Goal: Task Accomplishment & Management: Use online tool/utility

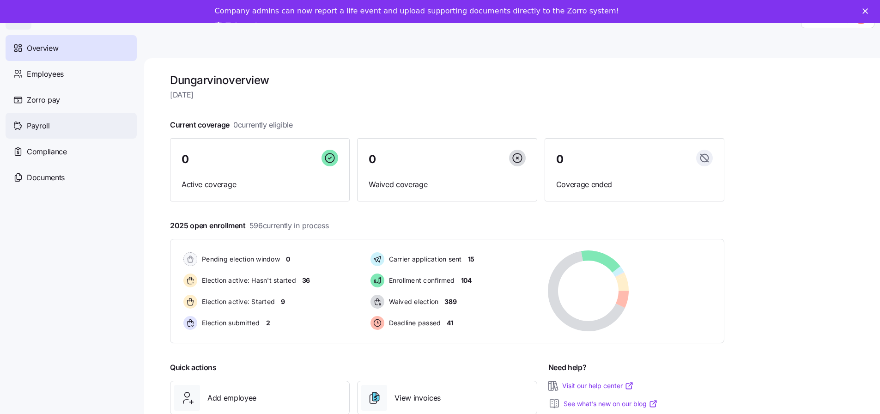
click at [43, 124] on span "Payroll" at bounding box center [38, 126] width 23 height 12
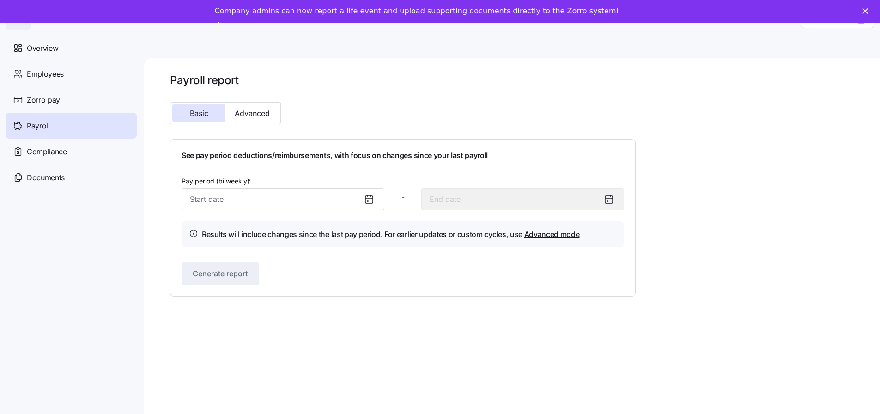
click at [373, 199] on icon at bounding box center [369, 199] width 7 height 7
click at [373, 199] on icon at bounding box center [369, 199] width 7 height 0
click at [366, 200] on icon at bounding box center [369, 199] width 7 height 7
click at [251, 115] on span "Advanced" at bounding box center [252, 113] width 35 height 7
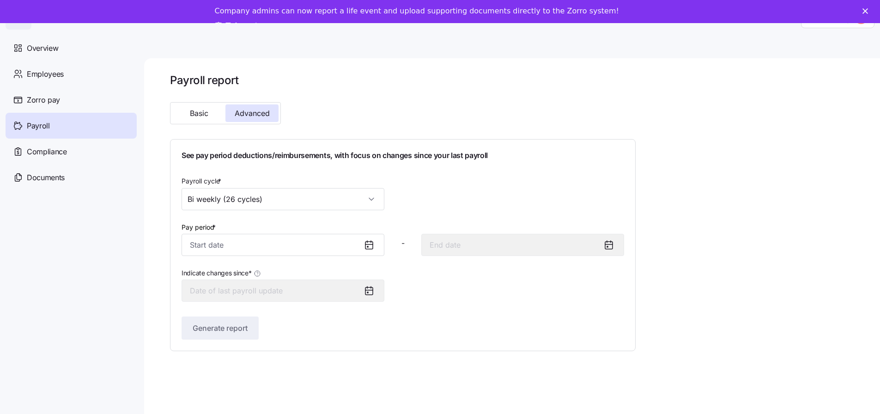
click at [367, 244] on icon at bounding box center [369, 244] width 11 height 11
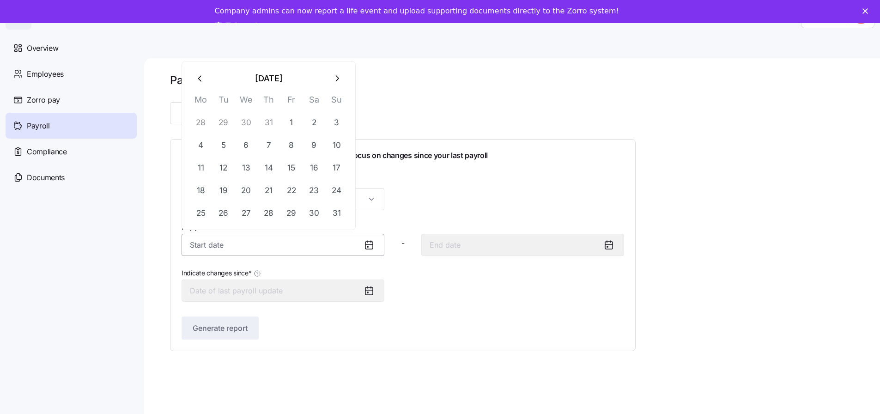
click at [280, 243] on input "Pay period *" at bounding box center [283, 245] width 203 height 22
click at [337, 77] on icon "button" at bounding box center [337, 78] width 3 height 6
click at [195, 119] on button "1" at bounding box center [201, 122] width 22 height 22
type input "[DATE]"
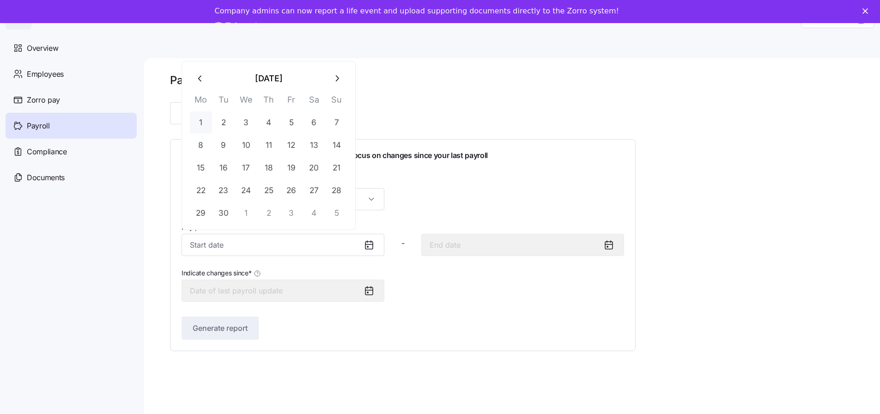
type input "[DATE]"
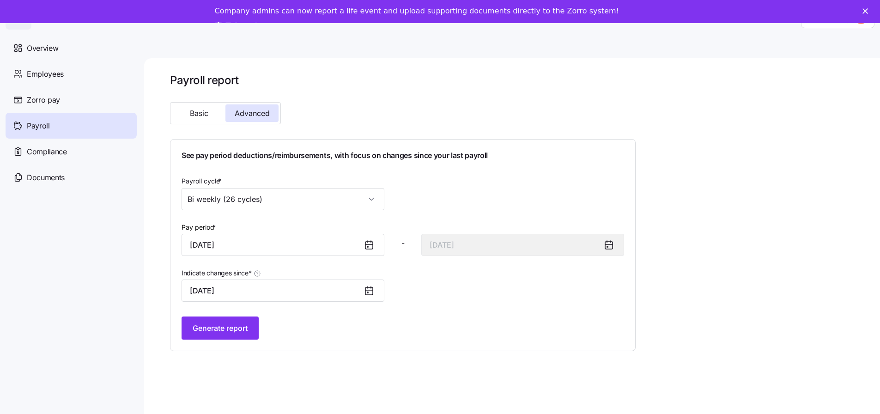
click at [366, 290] on icon at bounding box center [369, 290] width 7 height 0
click at [201, 338] on button "Generate report" at bounding box center [220, 328] width 77 height 23
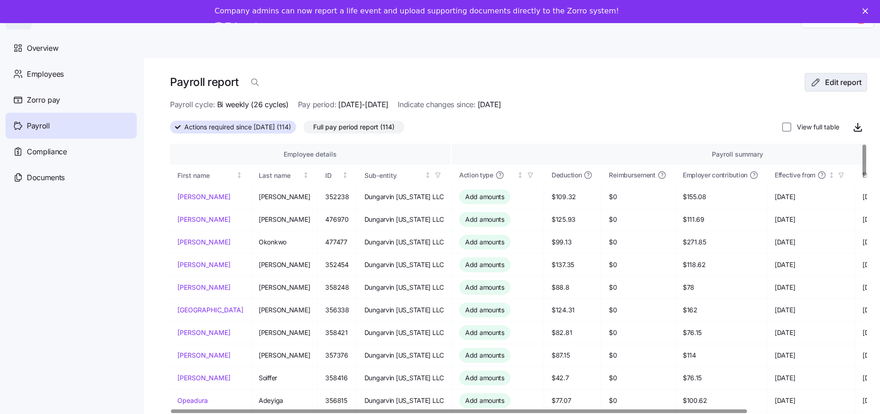
click at [843, 78] on span "Edit report" at bounding box center [843, 82] width 37 height 11
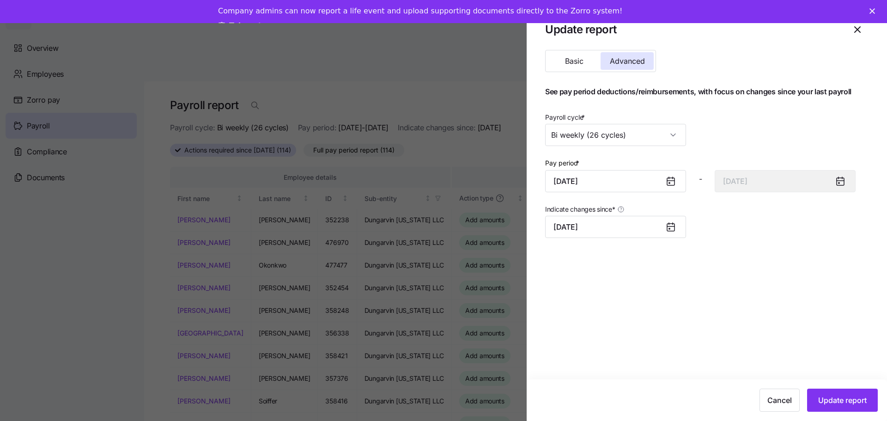
click at [675, 227] on icon at bounding box center [670, 227] width 7 height 7
click at [675, 229] on icon at bounding box center [670, 226] width 11 height 11
click at [621, 235] on input "[DATE]" at bounding box center [615, 227] width 141 height 22
click at [570, 253] on button "button" at bounding box center [564, 259] width 22 height 22
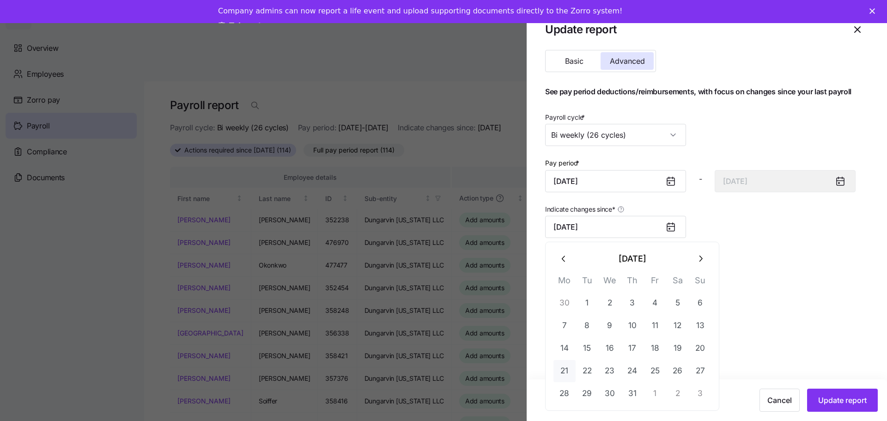
click at [563, 369] on button "21" at bounding box center [565, 371] width 22 height 22
type input "[DATE]"
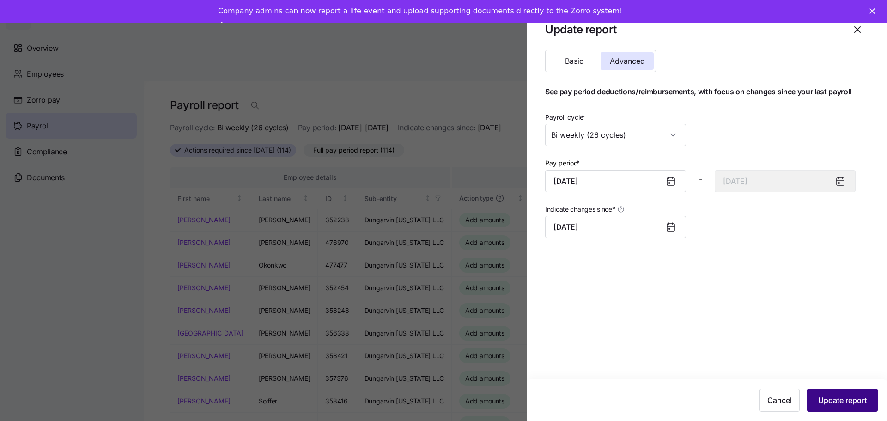
click at [837, 400] on span "Update report" at bounding box center [842, 400] width 49 height 11
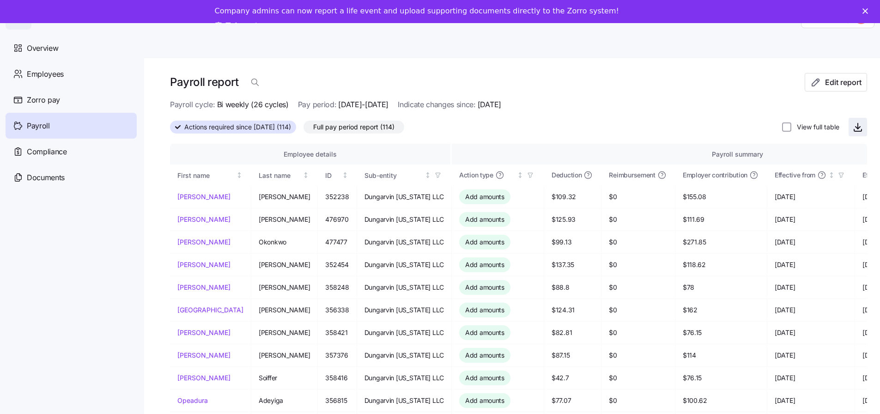
click at [858, 126] on icon "button" at bounding box center [858, 126] width 0 height 6
